Goal: Task Accomplishment & Management: Use online tool/utility

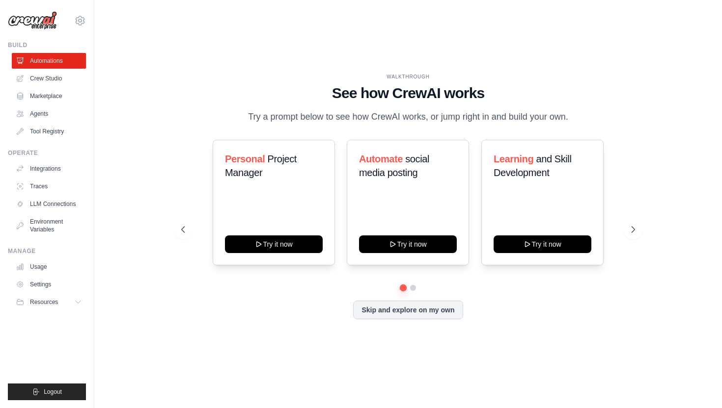
click at [375, 117] on p "Try a prompt below to see how CrewAI works, or jump right in and build your own." at bounding box center [408, 117] width 330 height 14
click at [136, 148] on div "WALKTHROUGH See how [PERSON_NAME] works Try a prompt below to see how [PERSON_N…" at bounding box center [408, 204] width 596 height 389
click at [60, 267] on link "Usage" at bounding box center [50, 267] width 74 height 16
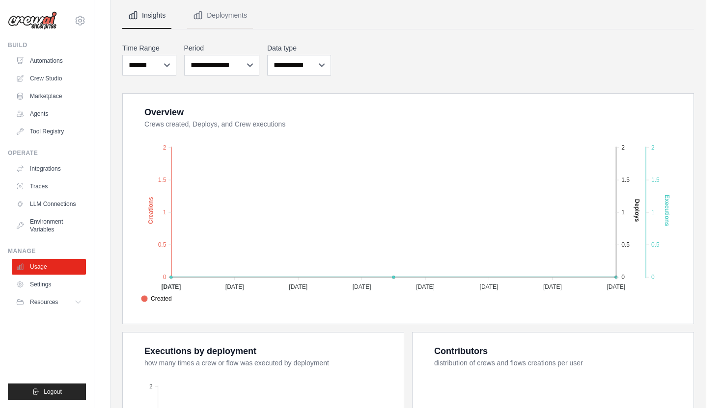
scroll to position [94, 0]
click at [60, 56] on link "Automations" at bounding box center [50, 61] width 74 height 16
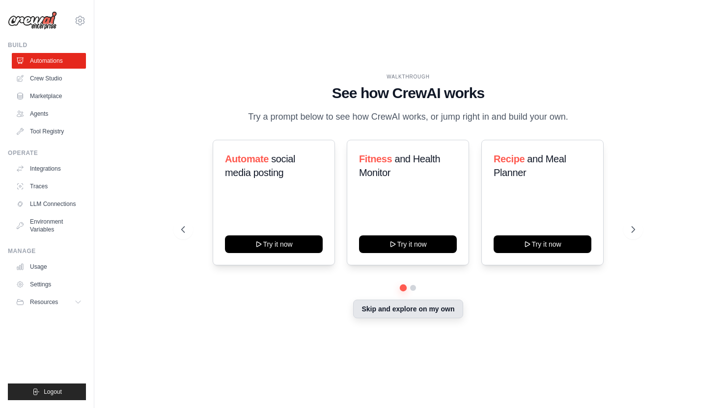
click at [391, 308] on button "Skip and explore on my own" at bounding box center [407, 309] width 109 height 19
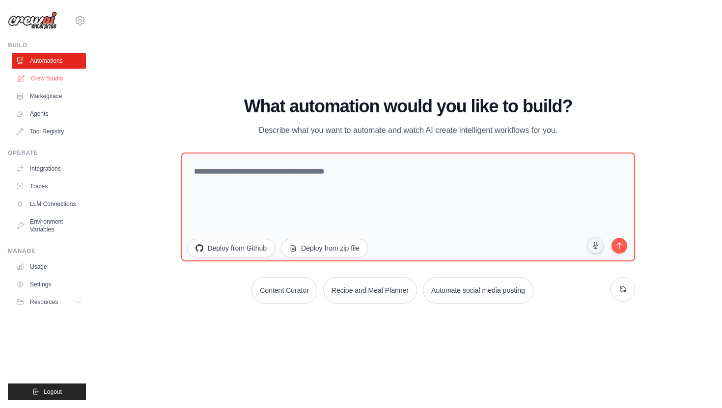
click at [68, 78] on link "Crew Studio" at bounding box center [50, 79] width 74 height 16
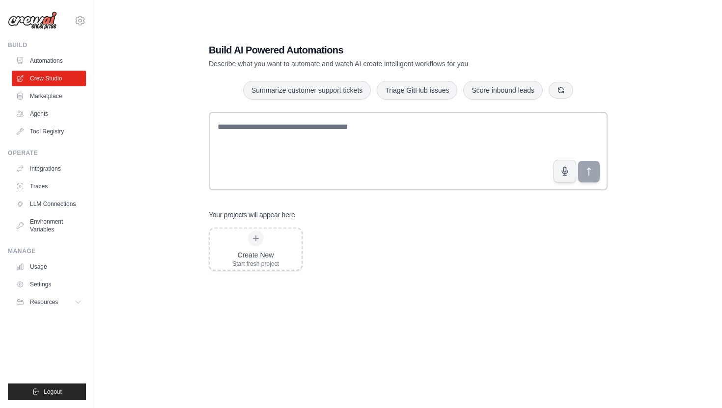
click at [110, 89] on div "Build AI Powered Automations Describe what you want to automate and watch AI cr…" at bounding box center [408, 214] width 596 height 408
click at [37, 100] on link "Marketplace" at bounding box center [50, 96] width 74 height 16
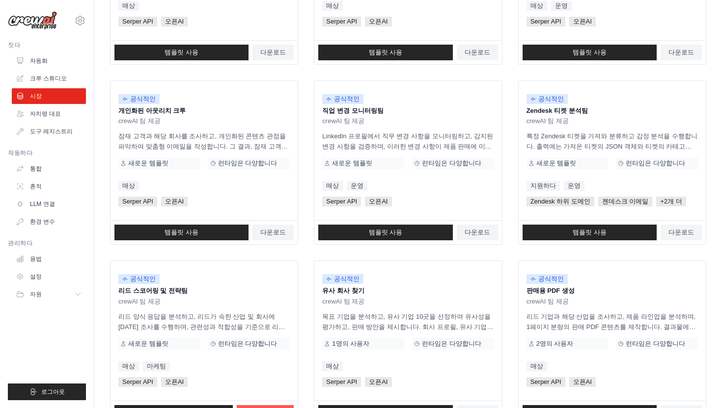
scroll to position [501, 0]
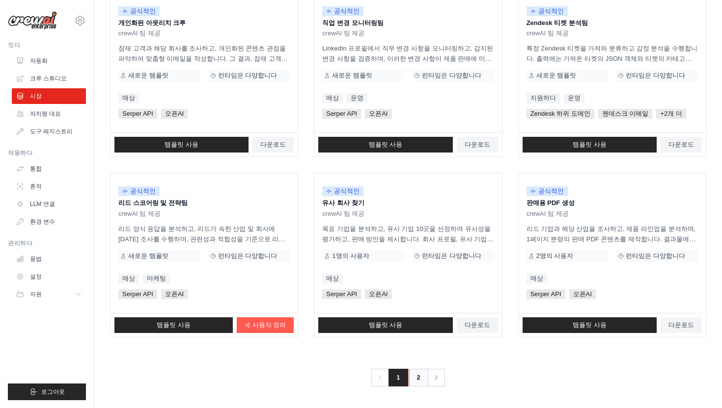
click at [417, 382] on font "2" at bounding box center [418, 378] width 3 height 10
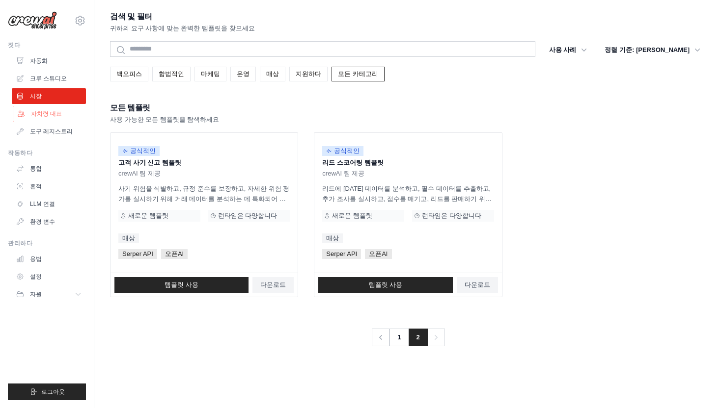
click at [66, 109] on link "자치령 대표" at bounding box center [50, 114] width 74 height 16
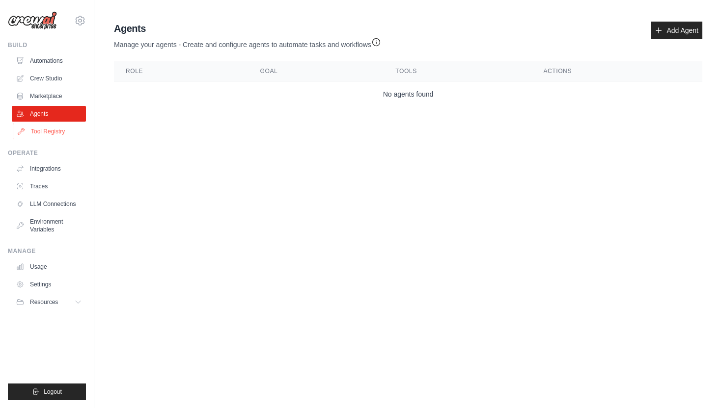
click at [59, 129] on link "Tool Registry" at bounding box center [50, 132] width 74 height 16
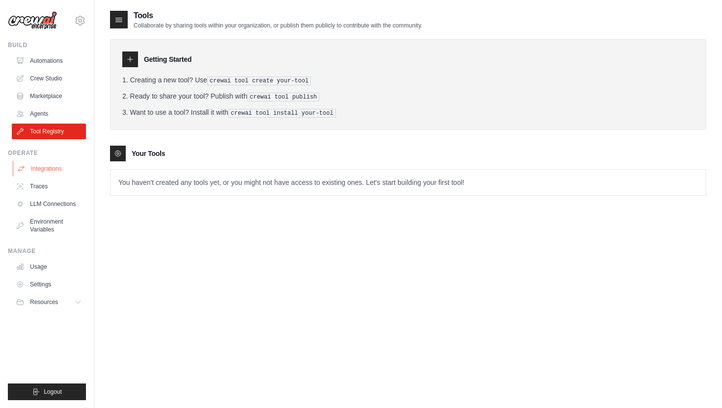
click at [52, 168] on link "Integrations" at bounding box center [50, 169] width 74 height 16
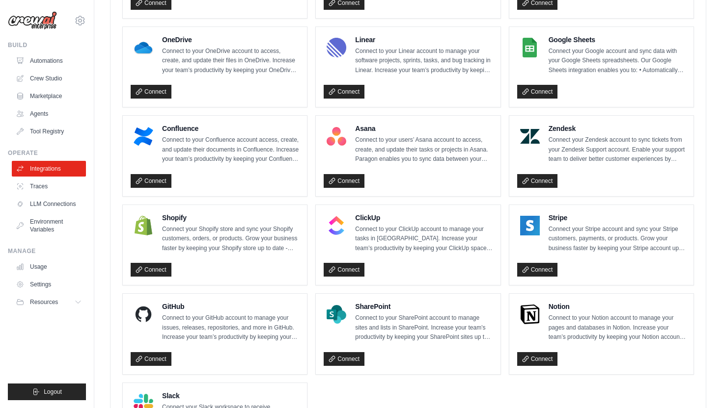
scroll to position [635, 0]
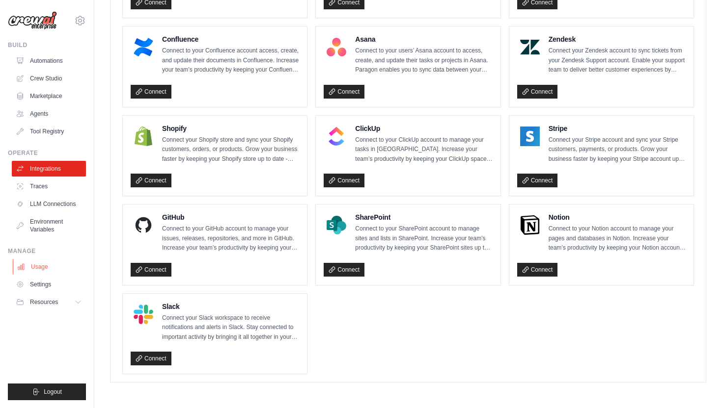
click at [45, 267] on link "Usage" at bounding box center [50, 267] width 74 height 16
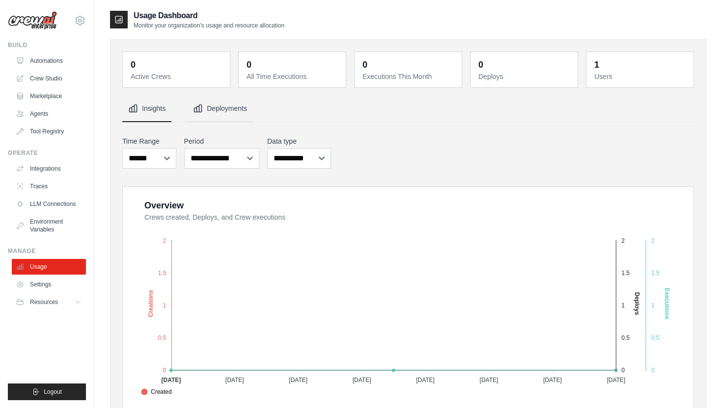
click at [234, 97] on button "Deployments" at bounding box center [220, 109] width 66 height 27
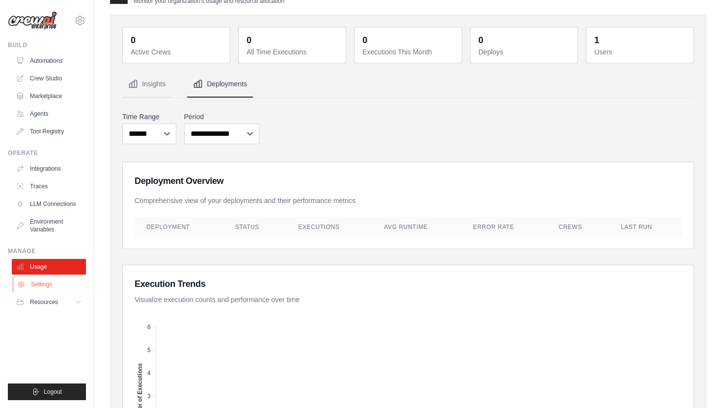
scroll to position [27, 0]
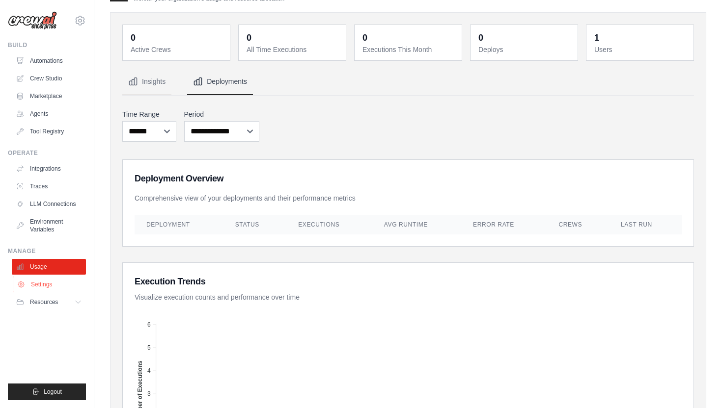
click at [74, 288] on link "Settings" at bounding box center [50, 285] width 74 height 16
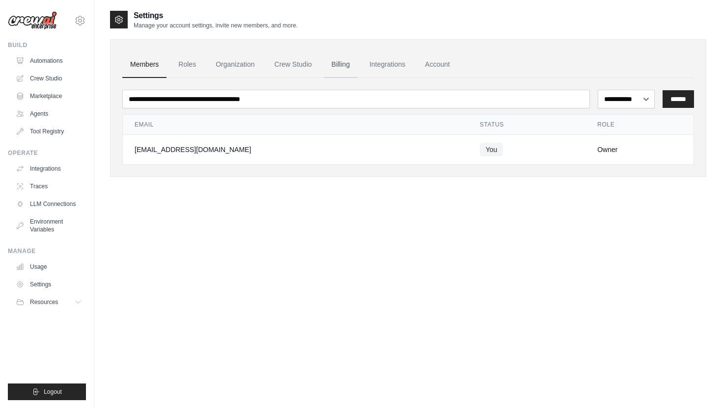
click at [323, 61] on link "Billing" at bounding box center [340, 65] width 34 height 27
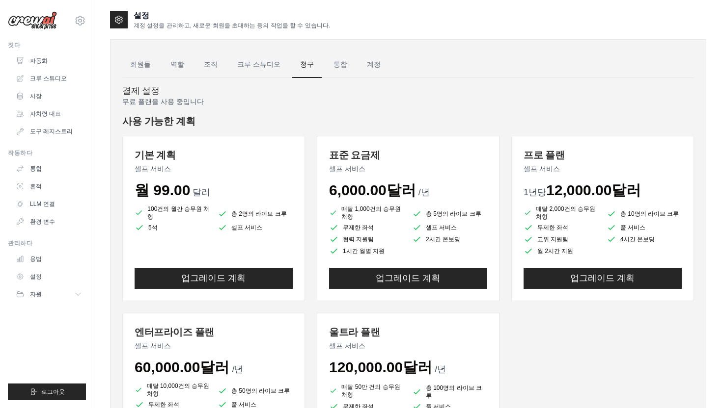
click at [326, 105] on p "무료 플랜을 사용 중입니다" at bounding box center [407, 102] width 571 height 10
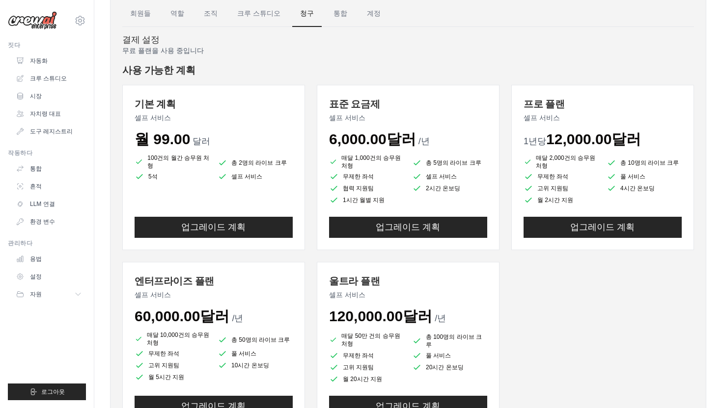
scroll to position [10, 0]
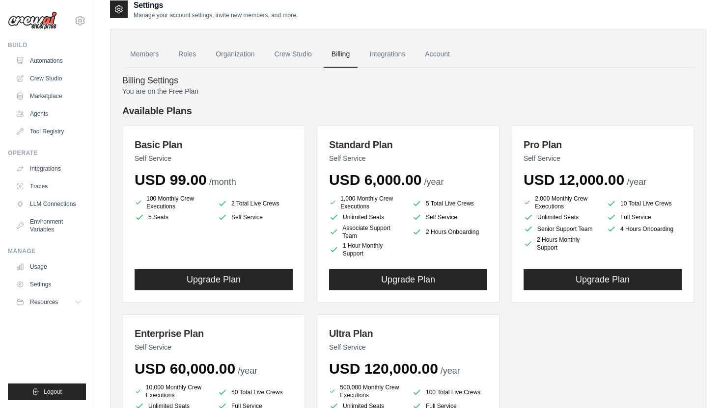
click at [451, 70] on div "Billing Settings You are on the Free Plan Available Plans Basic Plan Self Servi…" at bounding box center [407, 287] width 571 height 439
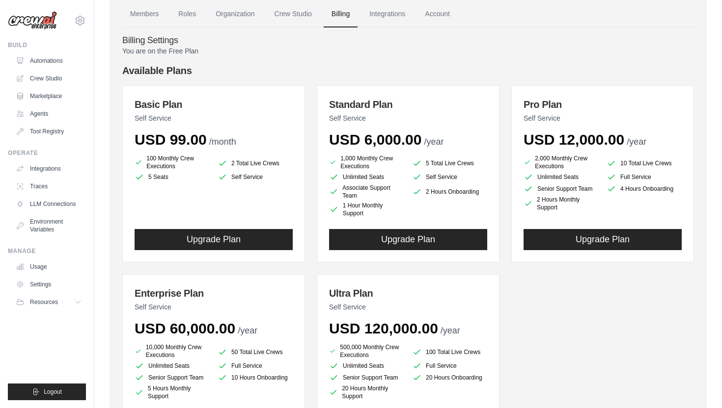
scroll to position [0, 0]
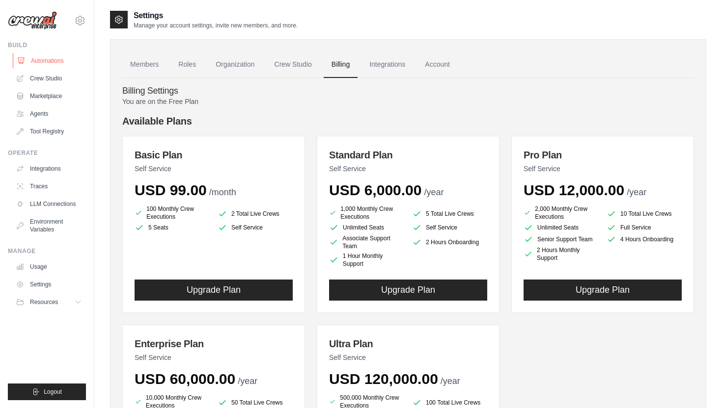
click at [53, 63] on link "Automations" at bounding box center [50, 61] width 74 height 16
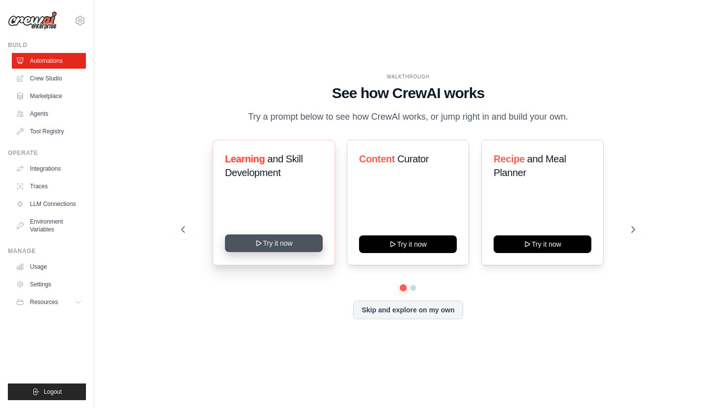
click at [310, 243] on button "Try it now" at bounding box center [274, 244] width 98 height 18
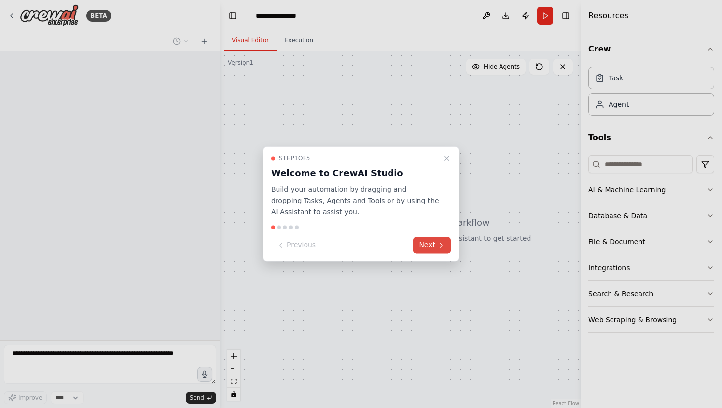
click at [430, 246] on button "Next" at bounding box center [432, 246] width 38 height 16
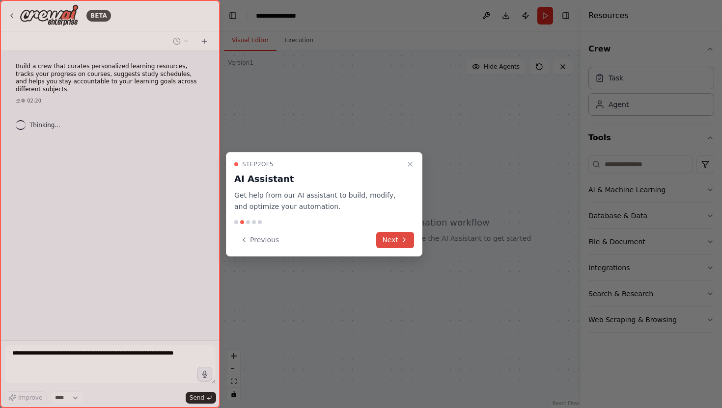
click at [392, 244] on button "Next" at bounding box center [395, 240] width 38 height 16
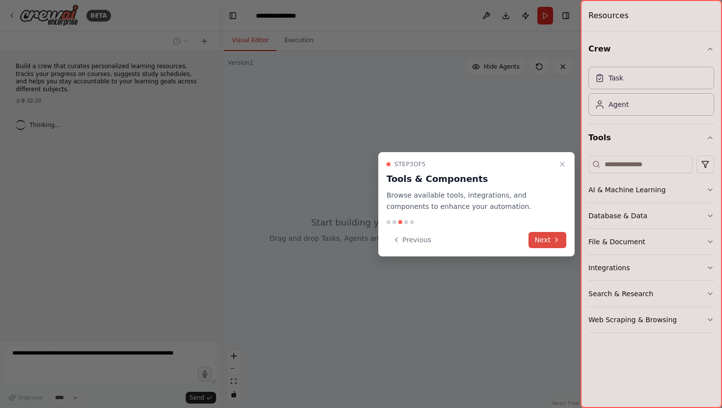
click at [541, 247] on button "Next" at bounding box center [547, 240] width 38 height 16
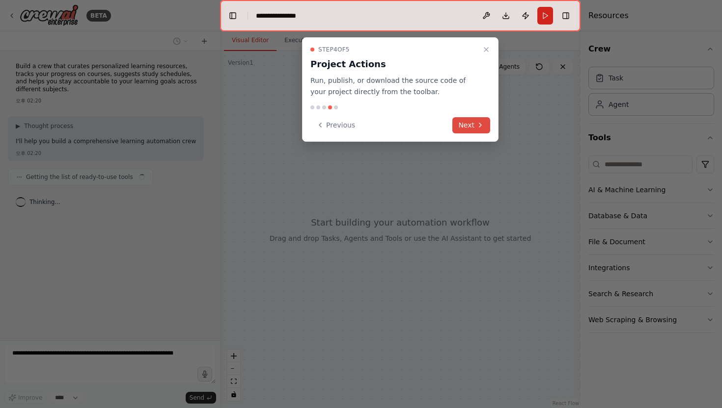
click at [471, 129] on button "Next" at bounding box center [471, 125] width 38 height 16
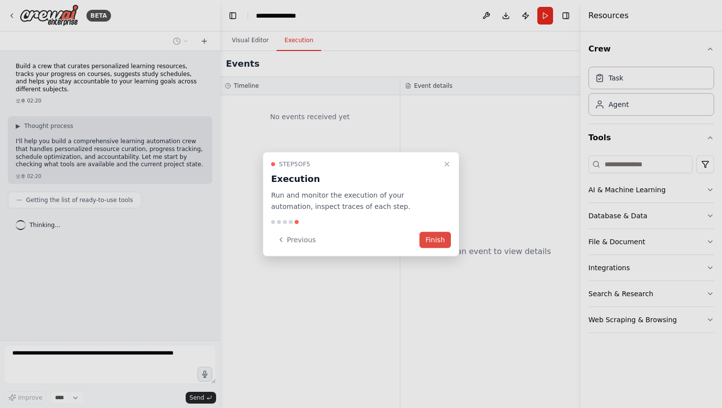
click at [433, 237] on button "Finish" at bounding box center [434, 240] width 31 height 16
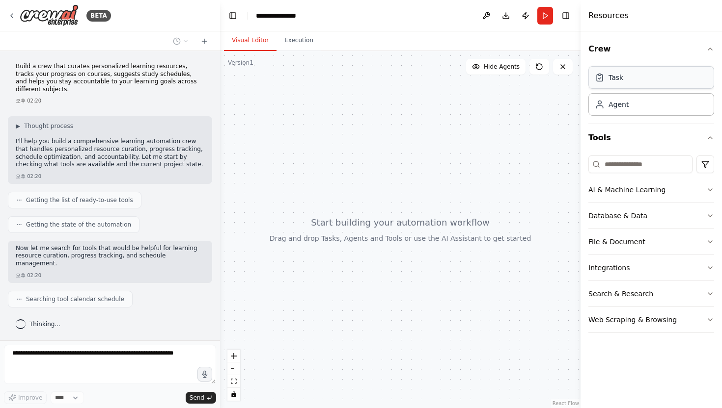
click at [653, 76] on div "Task" at bounding box center [651, 77] width 126 height 23
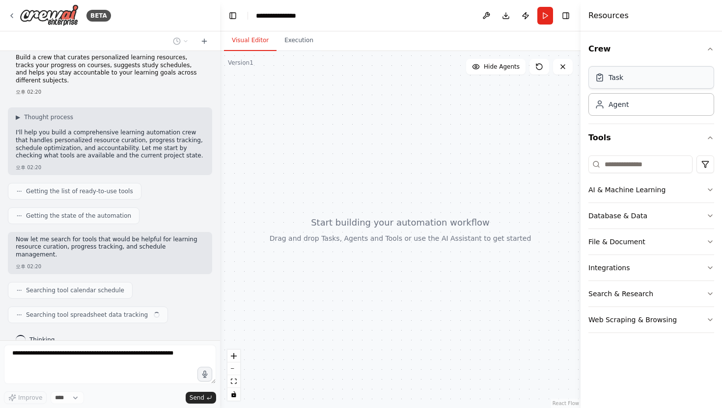
click at [653, 76] on div "Task" at bounding box center [651, 77] width 126 height 23
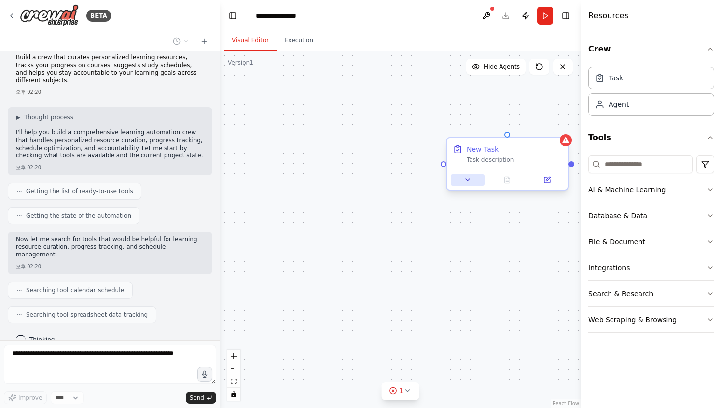
click at [466, 183] on icon at bounding box center [467, 180] width 8 height 8
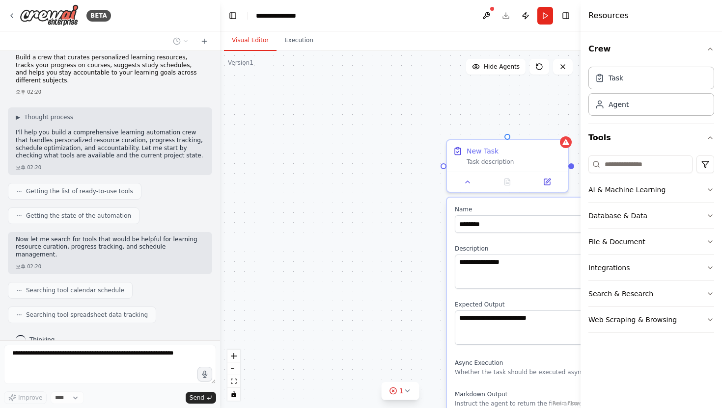
scroll to position [33, 0]
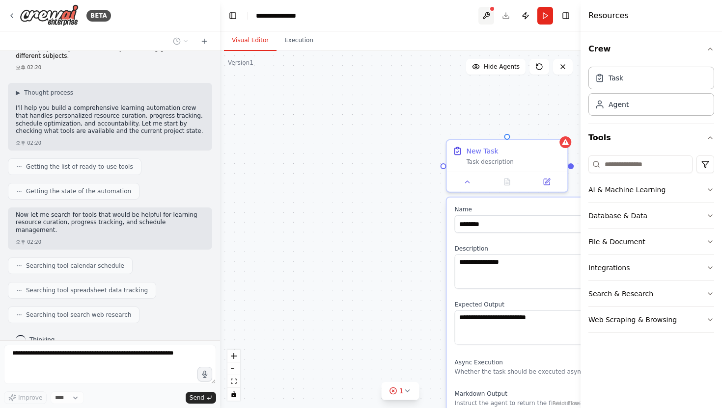
click at [481, 16] on button at bounding box center [486, 16] width 16 height 18
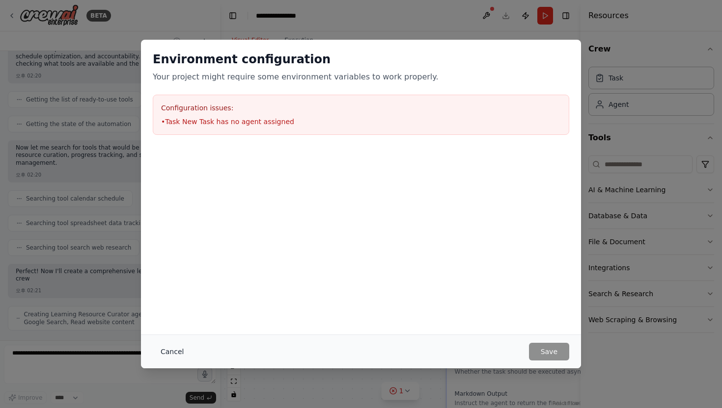
click at [178, 352] on button "Cancel" at bounding box center [172, 352] width 39 height 18
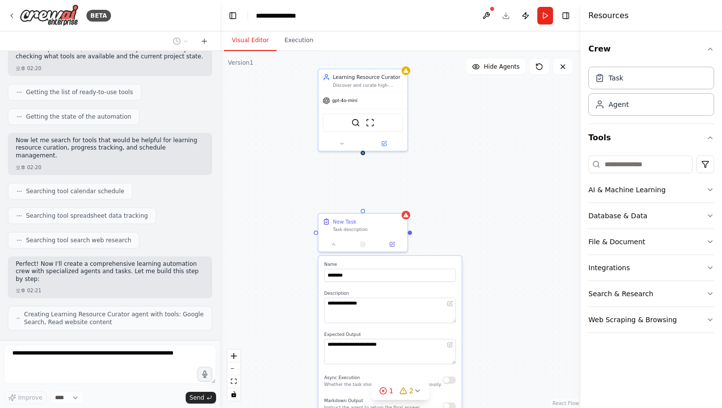
drag, startPoint x: 412, startPoint y: 240, endPoint x: 423, endPoint y: 171, distance: 69.1
click at [423, 171] on div "**********" at bounding box center [400, 229] width 360 height 357
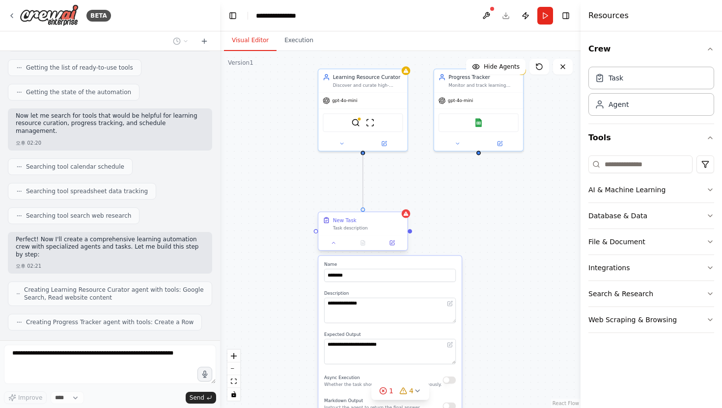
drag, startPoint x: 363, startPoint y: 153, endPoint x: 364, endPoint y: 210, distance: 56.9
click at [364, 210] on div "**********" at bounding box center [413, 163] width 265 height 263
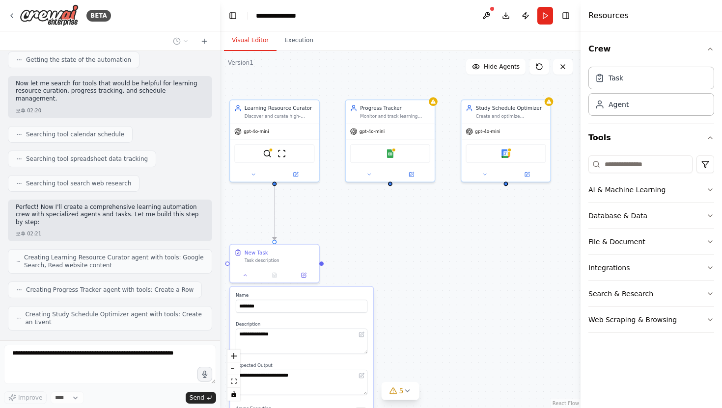
drag, startPoint x: 470, startPoint y: 160, endPoint x: 382, endPoint y: 191, distance: 93.6
click at [382, 191] on div "**********" at bounding box center [400, 229] width 360 height 357
click at [274, 207] on icon "Edge from bc115d73-ddc2-491f-b1d9-fc4b38f5df46 to a4b206c8-cf5b-4c2c-90e9-c409c…" at bounding box center [274, 213] width 0 height 54
